Goal: Task Accomplishment & Management: Complete application form

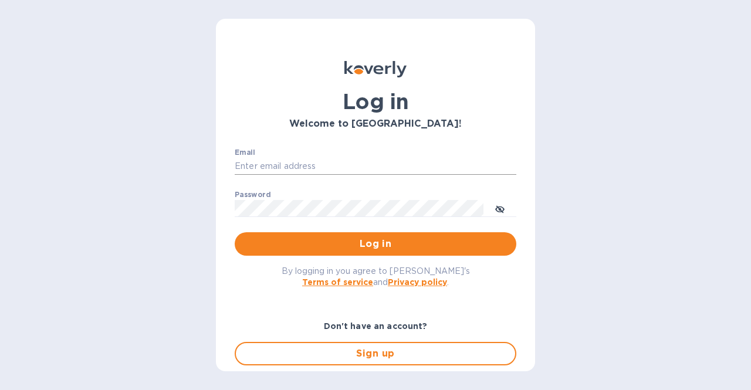
click at [312, 166] on input "Email" at bounding box center [376, 167] width 282 height 18
click at [255, 163] on input "Email" at bounding box center [376, 167] width 282 height 18
type input "esalgado@tradewindsspecialty.com"
click at [235, 232] on button "Log in" at bounding box center [376, 243] width 282 height 23
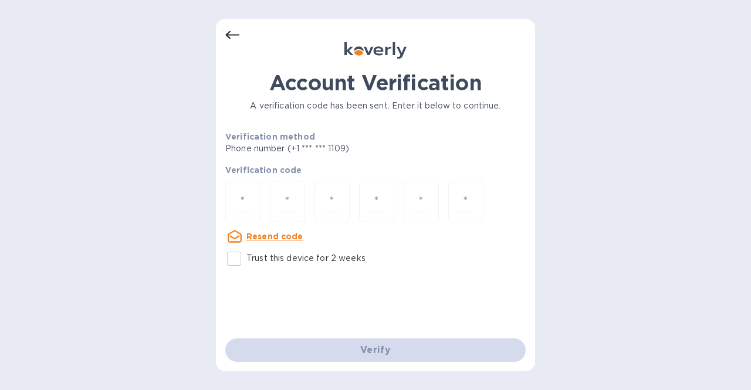
click at [237, 258] on input "Trust this device for 2 weeks" at bounding box center [234, 259] width 25 height 25
checkbox input "true"
click at [242, 200] on input "number" at bounding box center [242, 202] width 15 height 22
type input "5"
type input "7"
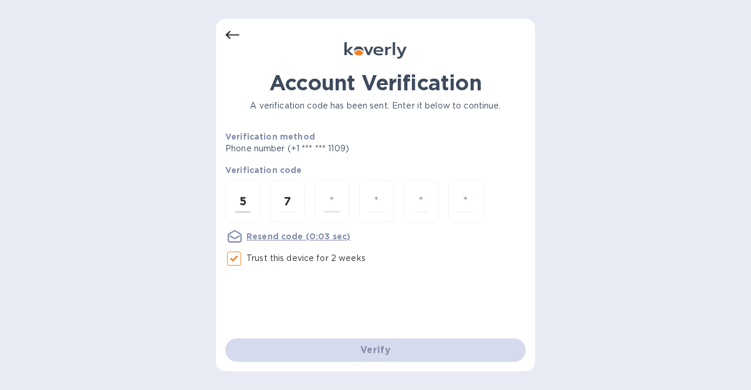
type input "9"
type input "1"
type input "6"
type input "3"
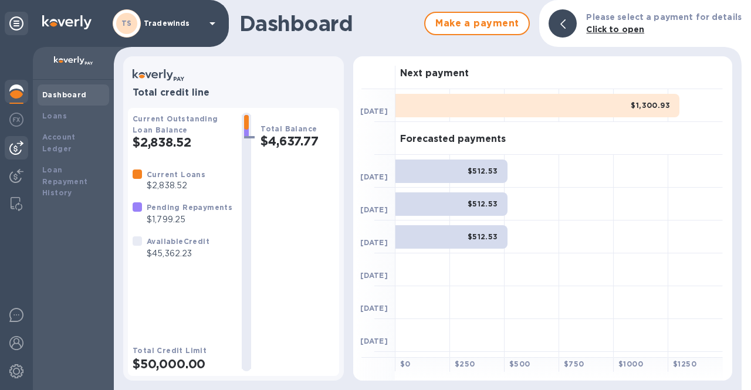
click at [16, 148] on img at bounding box center [16, 148] width 14 height 14
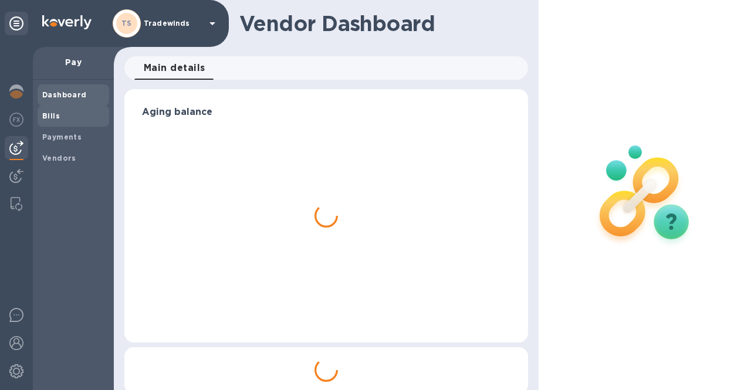
click at [52, 113] on b "Bills" at bounding box center [51, 116] width 18 height 9
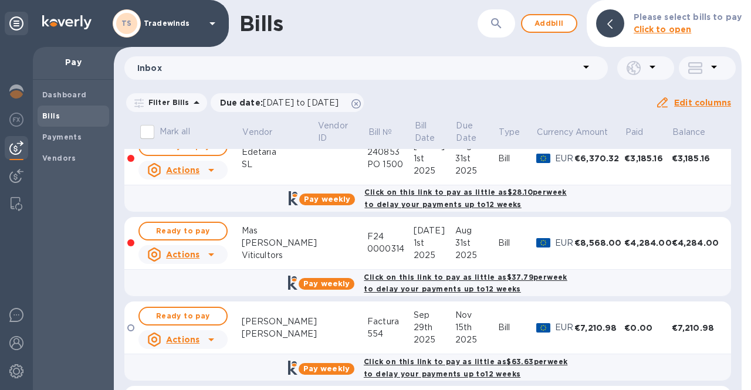
scroll to position [3, 0]
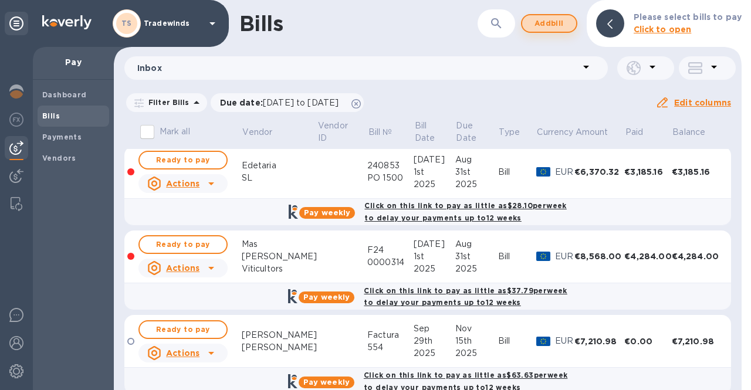
click at [550, 24] on span "Add bill" at bounding box center [549, 23] width 35 height 14
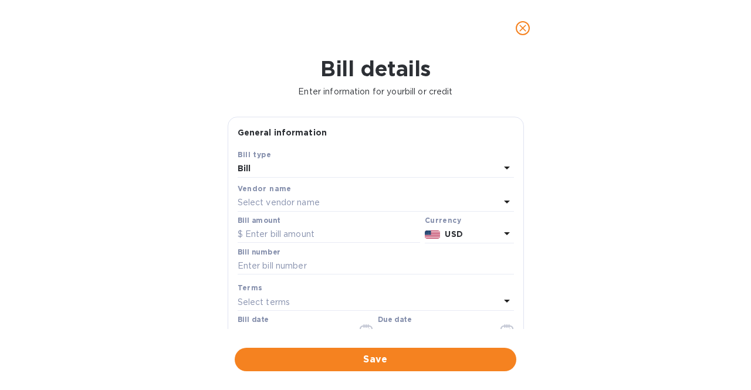
click at [308, 202] on p "Select vendor name" at bounding box center [279, 203] width 82 height 12
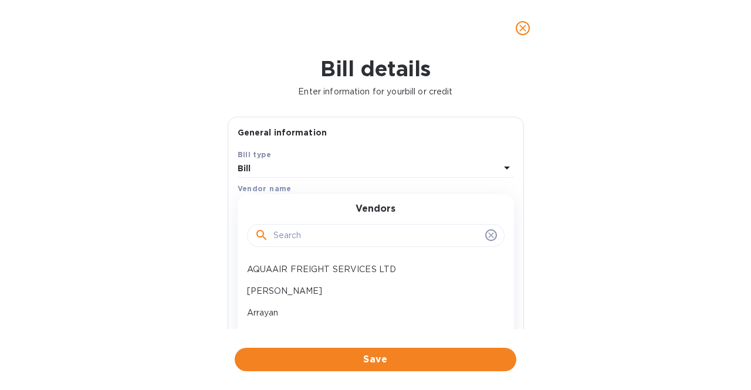
click at [306, 231] on input "text" at bounding box center [377, 236] width 207 height 18
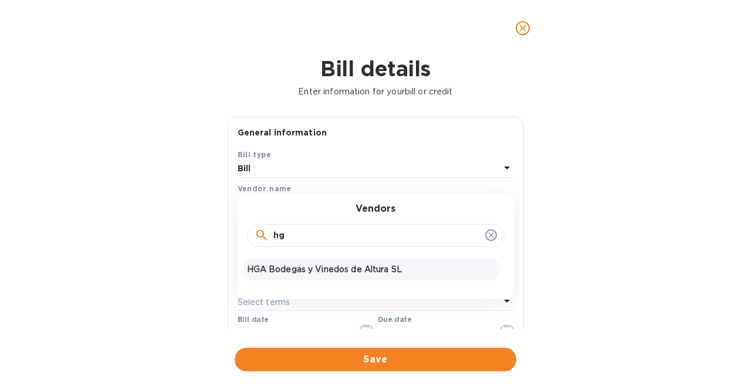
type input "hg"
click at [314, 265] on p "HGA Bodegas y Vinedos de Altura SL" at bounding box center [371, 270] width 248 height 12
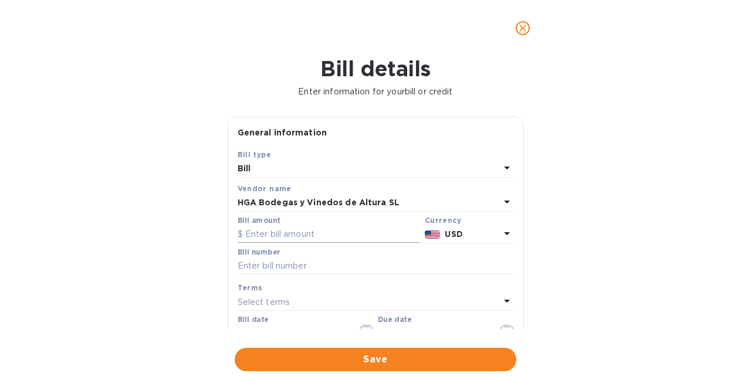
click at [318, 234] on input "text" at bounding box center [329, 235] width 183 height 18
click at [500, 231] on icon at bounding box center [507, 234] width 14 height 14
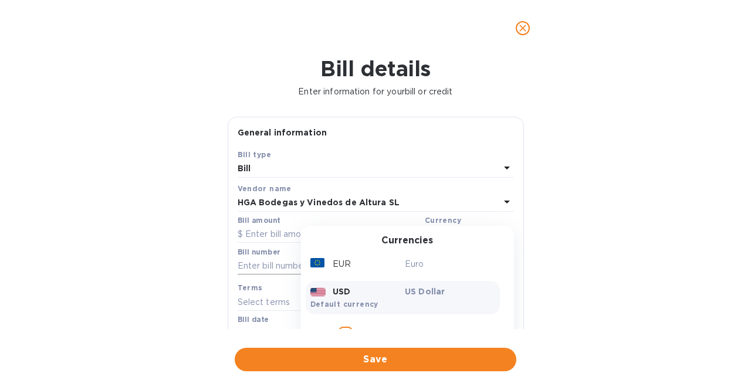
click at [386, 266] on div "EUR" at bounding box center [355, 264] width 95 height 17
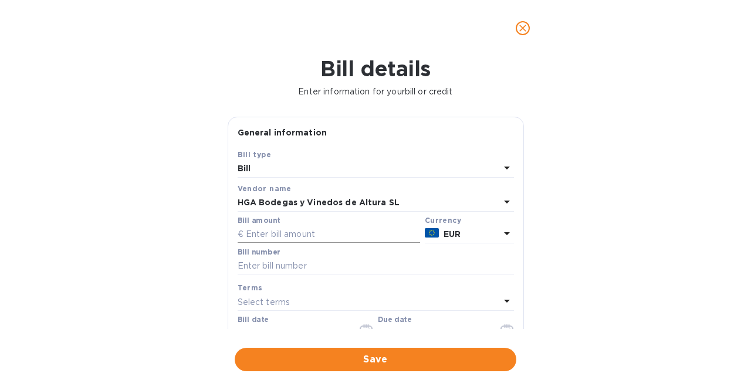
click at [327, 238] on input "text" at bounding box center [329, 235] width 183 height 18
type input "194.4"
click at [313, 260] on input "text" at bounding box center [376, 267] width 276 height 18
type input "EX5-000042"
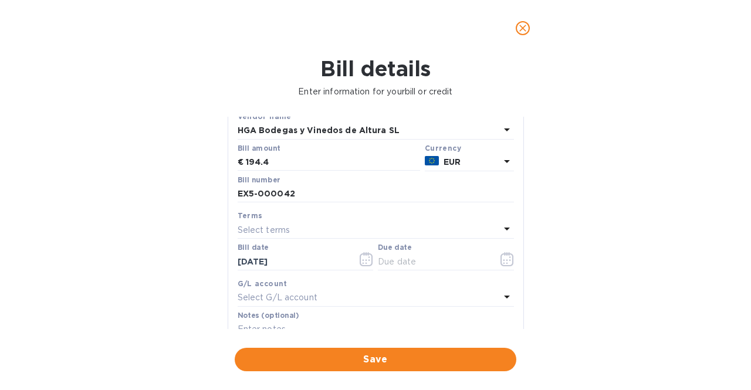
scroll to position [84, 0]
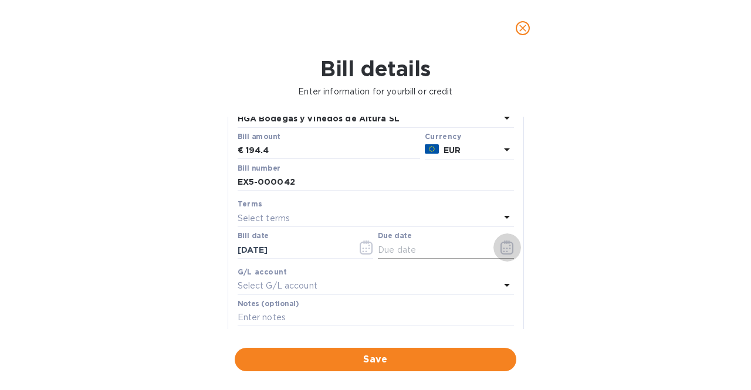
click at [501, 248] on icon "button" at bounding box center [507, 248] width 13 height 14
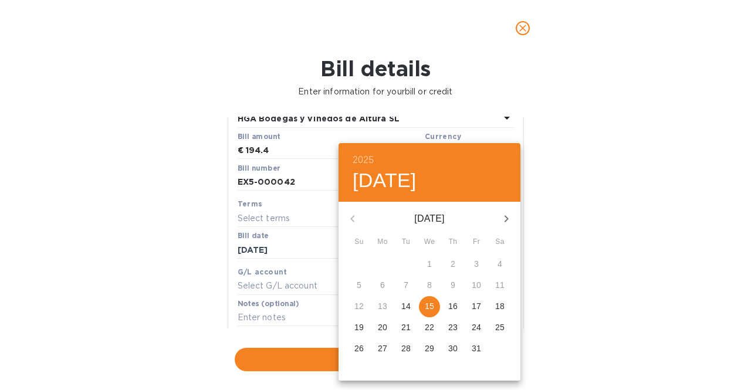
click at [480, 305] on p "17" at bounding box center [476, 307] width 9 height 12
type input "[DATE]"
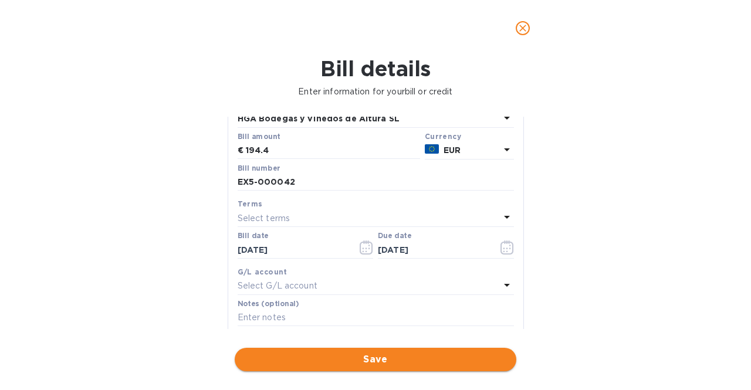
click at [412, 353] on span "Save" at bounding box center [375, 360] width 263 height 14
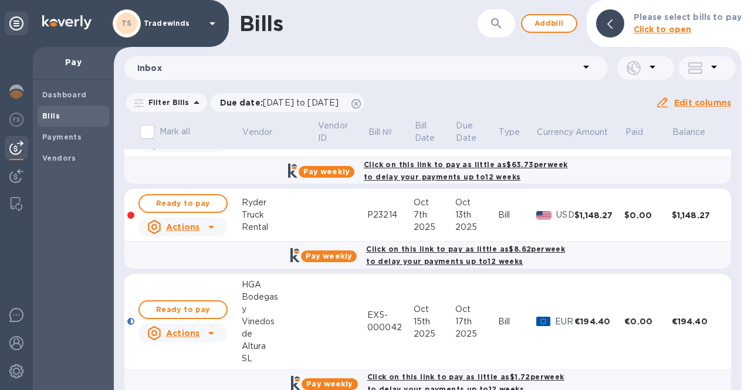
scroll to position [316, 0]
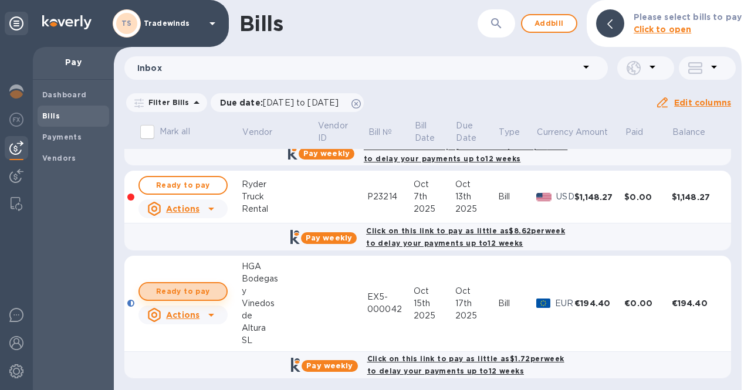
click at [208, 291] on span "Ready to pay" at bounding box center [183, 292] width 68 height 14
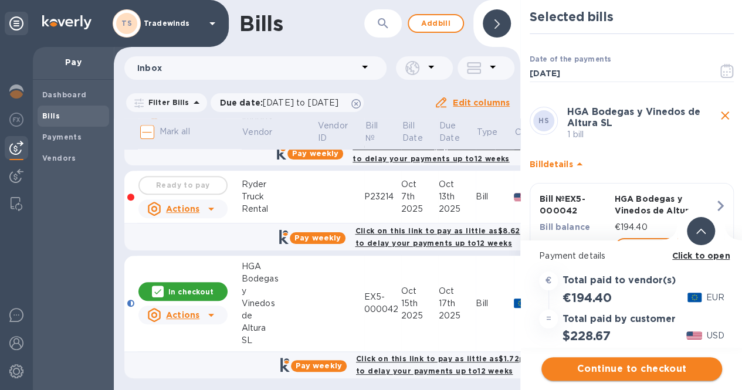
click at [639, 364] on span "Continue to checkout" at bounding box center [632, 369] width 162 height 14
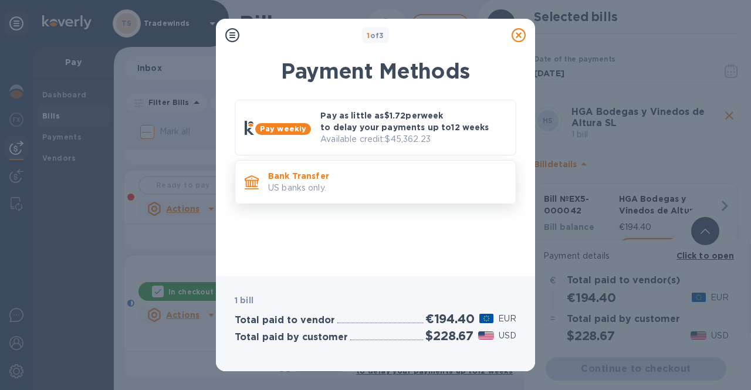
click at [380, 179] on p "Bank Transfer" at bounding box center [387, 176] width 238 height 12
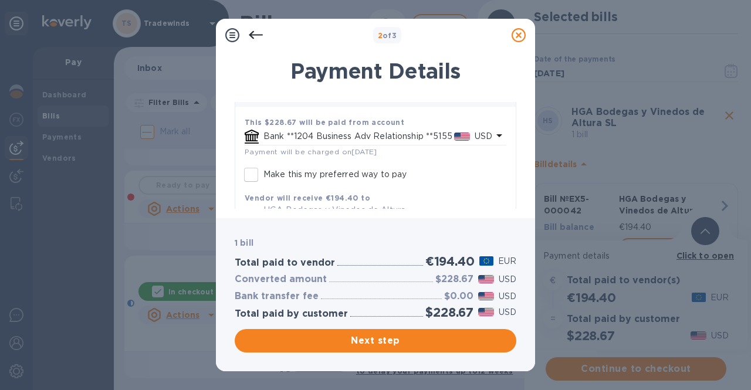
scroll to position [72, 0]
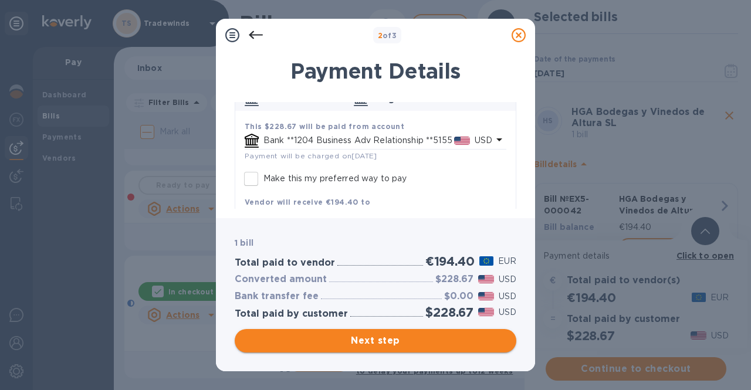
click at [423, 342] on span "Next step" at bounding box center [375, 341] width 263 height 14
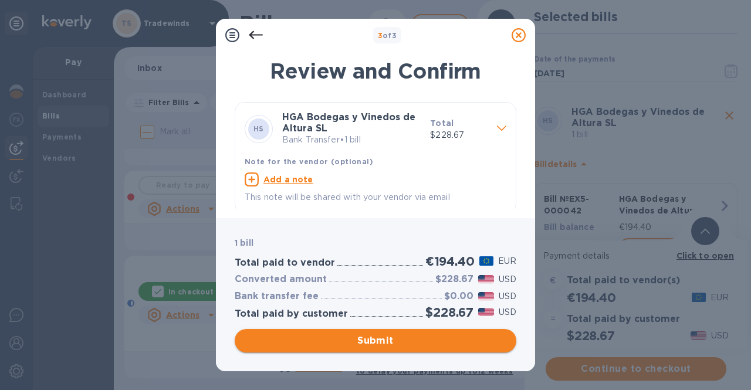
click at [424, 337] on span "Submit" at bounding box center [375, 341] width 263 height 14
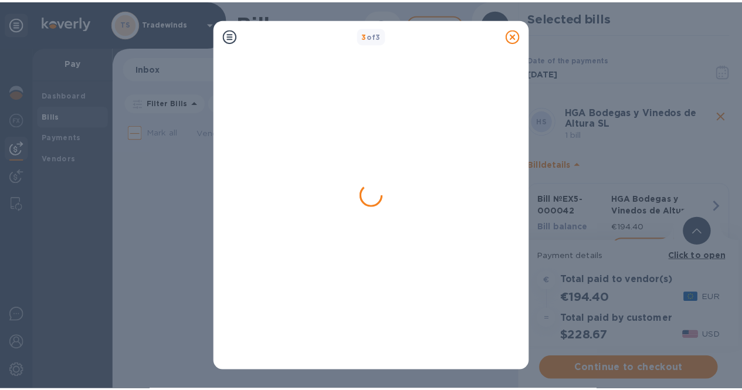
scroll to position [0, 0]
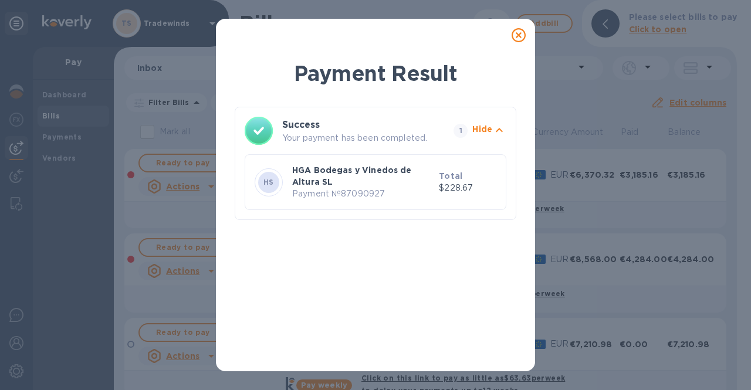
click at [516, 35] on icon at bounding box center [519, 35] width 14 height 14
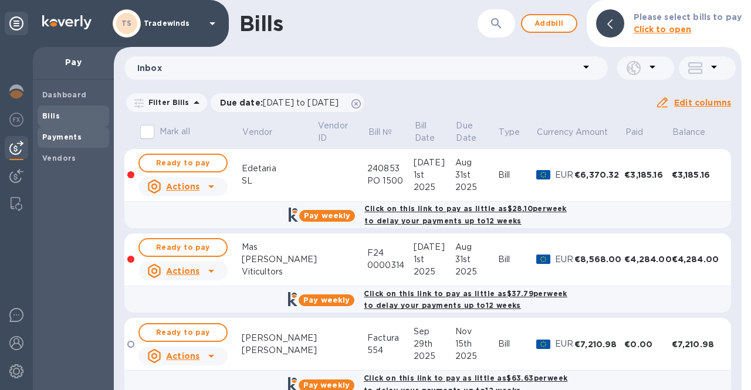
click at [77, 136] on b "Payments" at bounding box center [61, 137] width 39 height 9
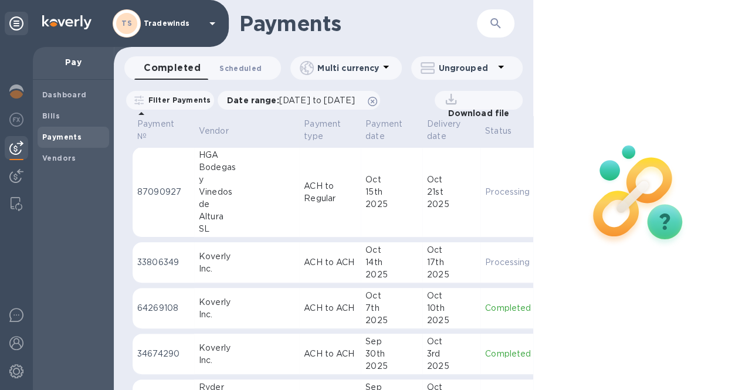
click at [235, 64] on span "Scheduled 0" at bounding box center [241, 68] width 42 height 12
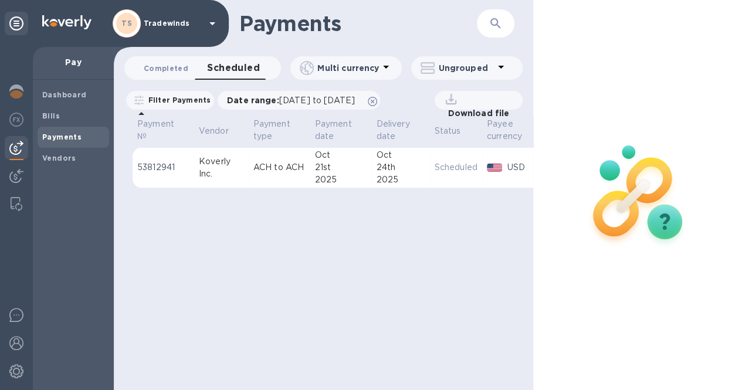
click at [180, 66] on span "Completed 0" at bounding box center [166, 68] width 45 height 12
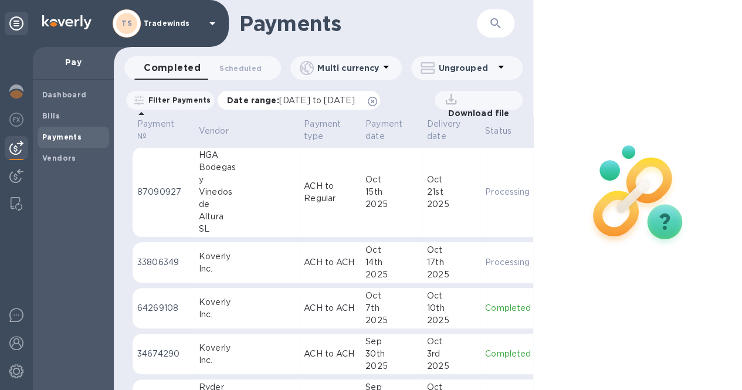
click at [313, 99] on span "[DATE] to [DATE]" at bounding box center [317, 100] width 76 height 9
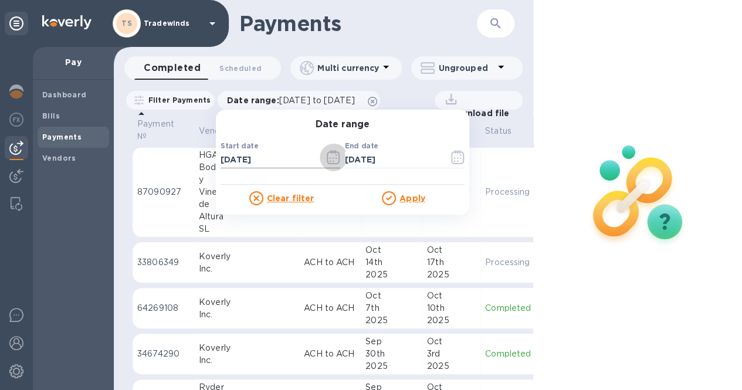
click at [340, 164] on icon "button" at bounding box center [333, 157] width 13 height 14
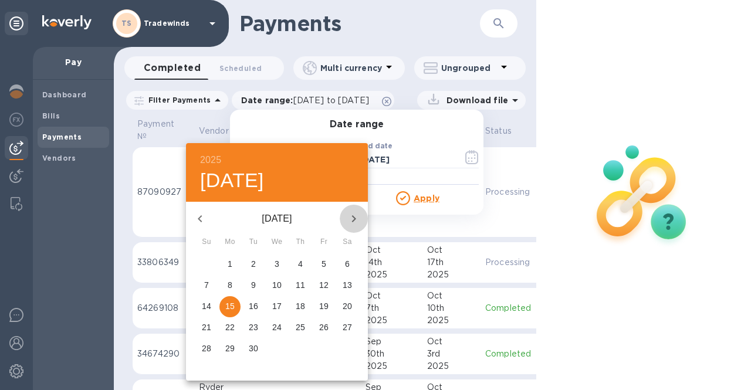
click at [352, 212] on icon "button" at bounding box center [354, 219] width 14 height 14
click at [278, 306] on p "15" at bounding box center [276, 307] width 9 height 12
type input "[DATE]"
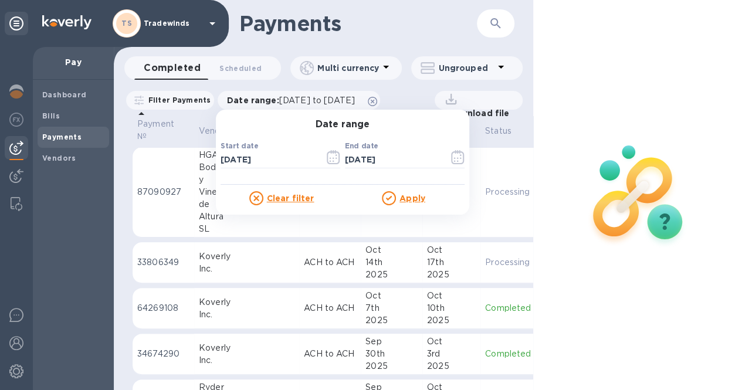
click at [421, 197] on u "Apply" at bounding box center [413, 198] width 26 height 9
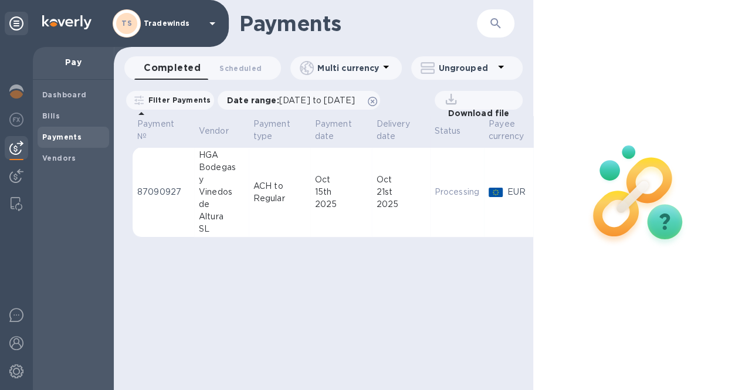
click at [465, 107] on p "Download file" at bounding box center [476, 113] width 66 height 12
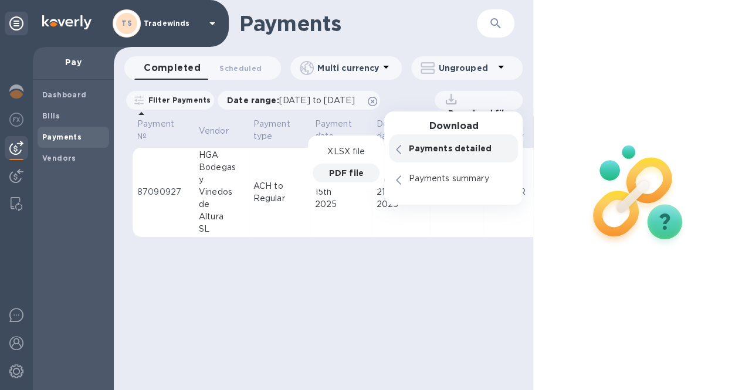
click at [335, 174] on p "PDF file" at bounding box center [346, 173] width 35 height 12
